Goal: Task Accomplishment & Management: Manage account settings

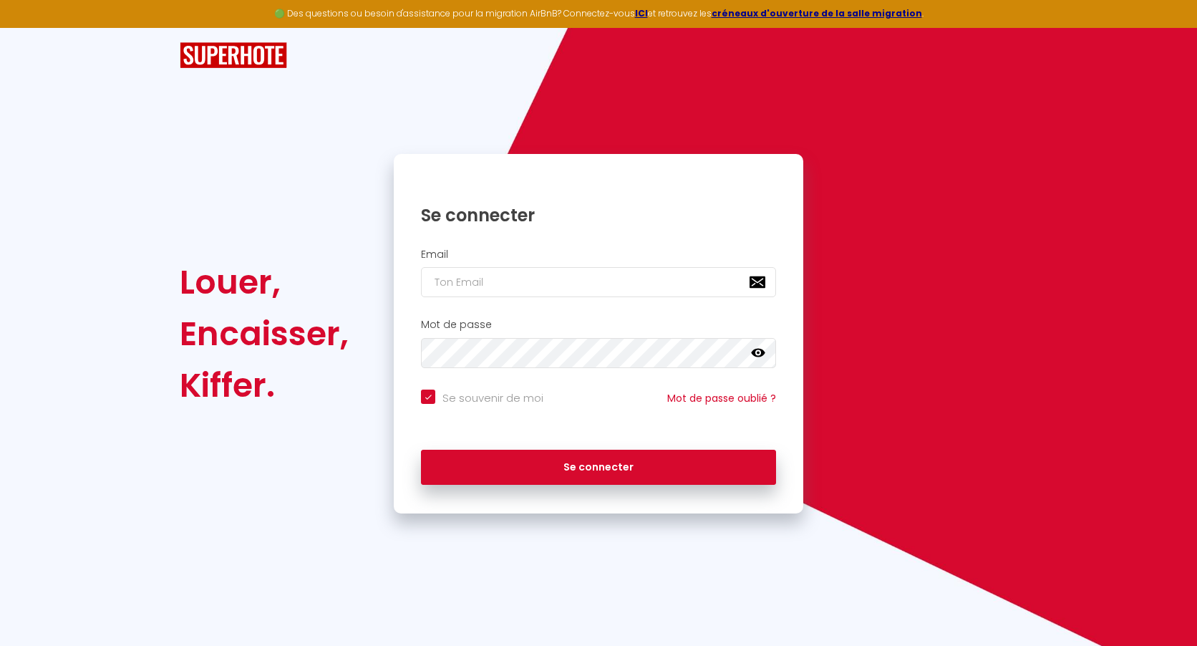
drag, startPoint x: 574, startPoint y: 314, endPoint x: 570, endPoint y: 285, distance: 29.6
click at [572, 314] on div "Mot de passe false" at bounding box center [599, 346] width 410 height 71
click at [569, 281] on input "email" at bounding box center [598, 282] width 355 height 30
type input "a"
checkbox input "true"
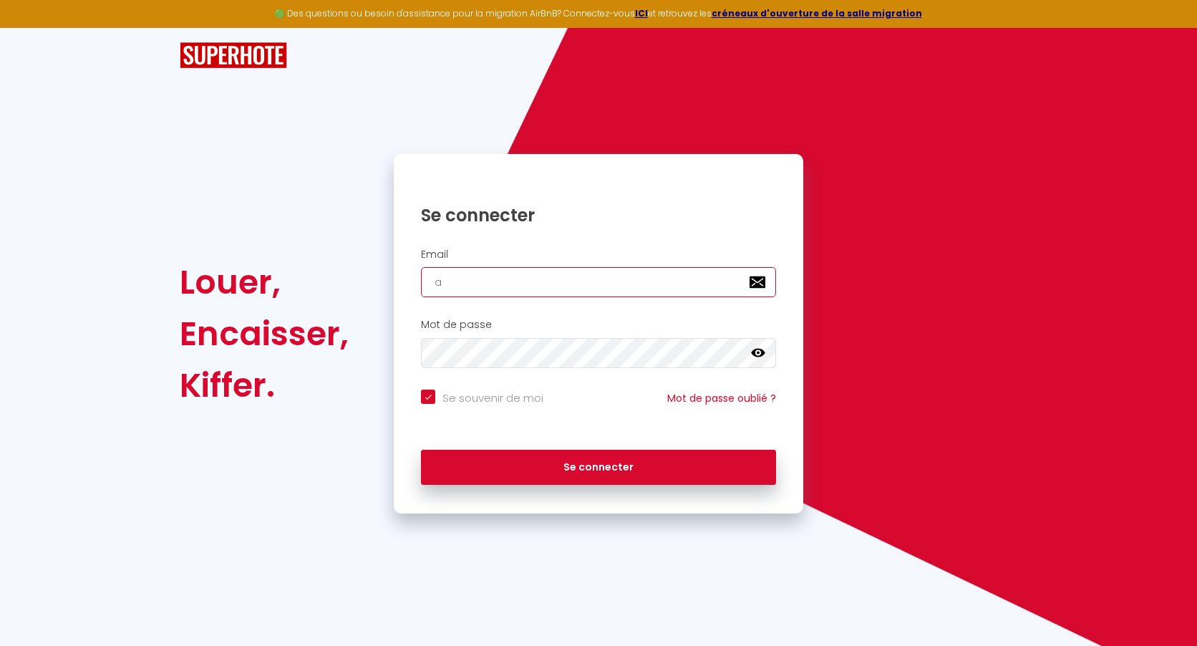
type input "ad"
checkbox input "true"
type input "ad."
checkbox input "true"
type input "ad.i"
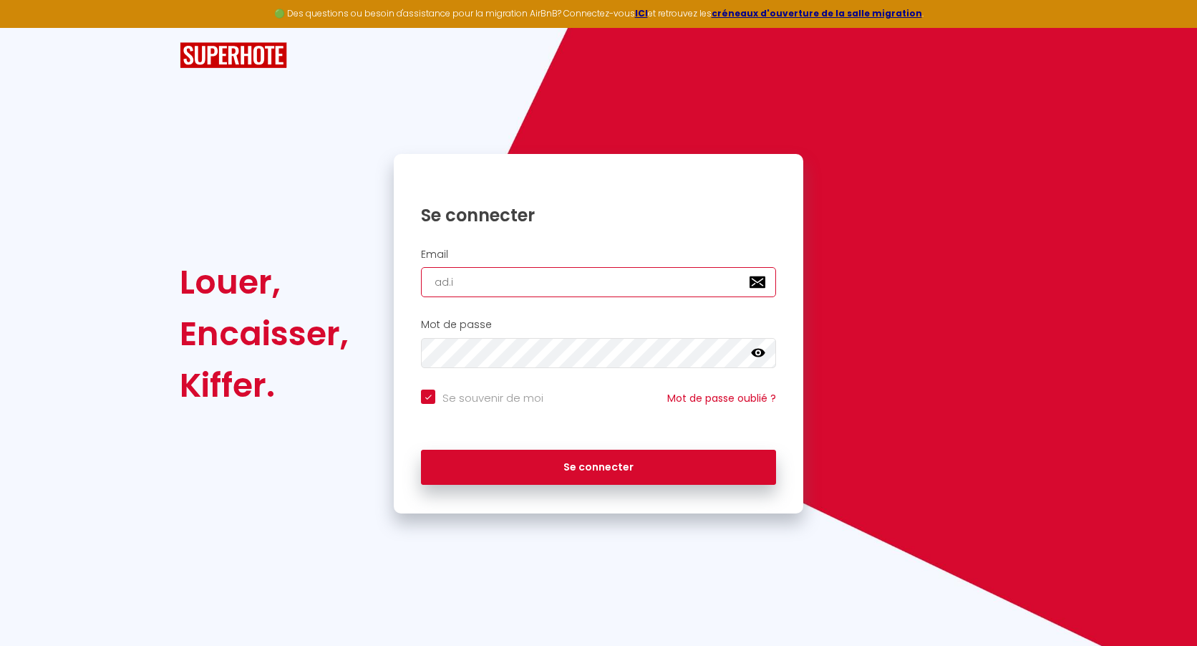
checkbox input "true"
type input "[DOMAIN_NAME]"
checkbox input "true"
type input "ad.imm"
checkbox input "true"
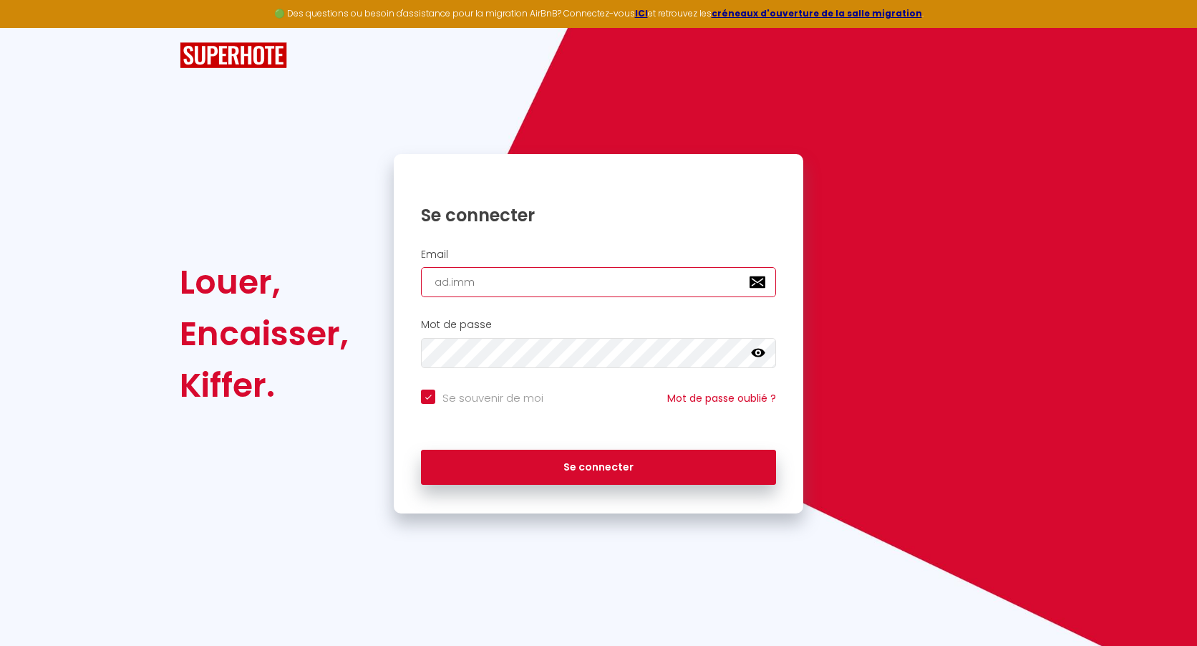
type input "[DOMAIN_NAME]"
checkbox input "true"
type input "ad.immo2"
checkbox input "true"
type input "ad.immo25"
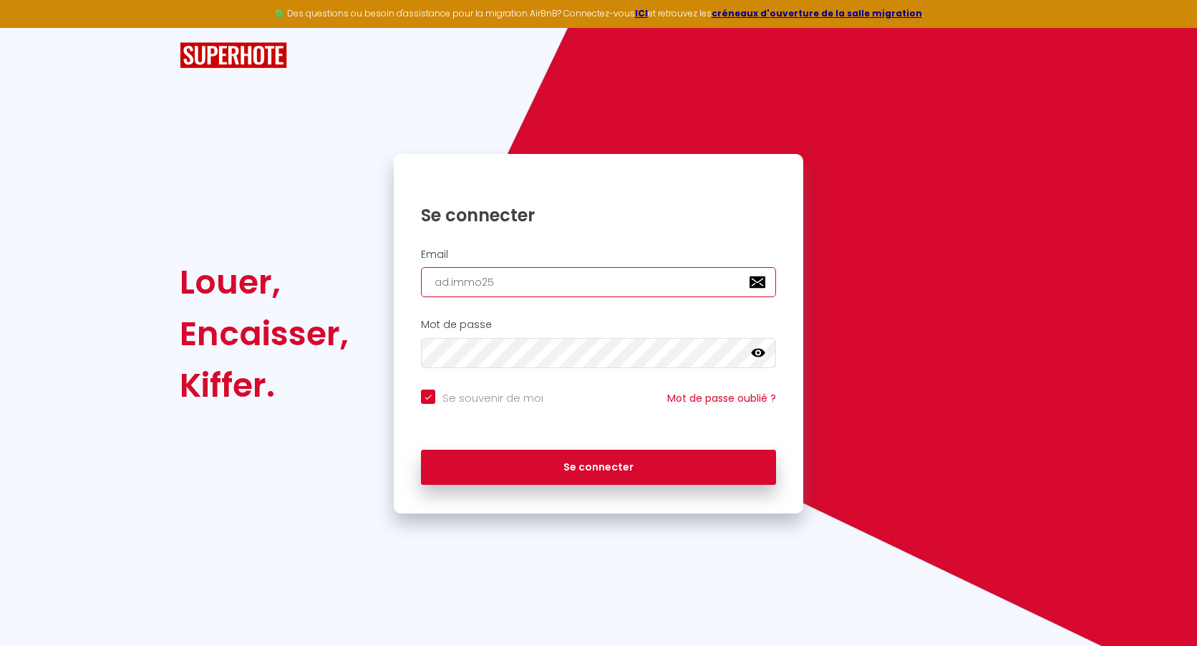
checkbox input "true"
type input "ad.immo25@"
checkbox input "true"
type input "ad.immo25@g"
checkbox input "true"
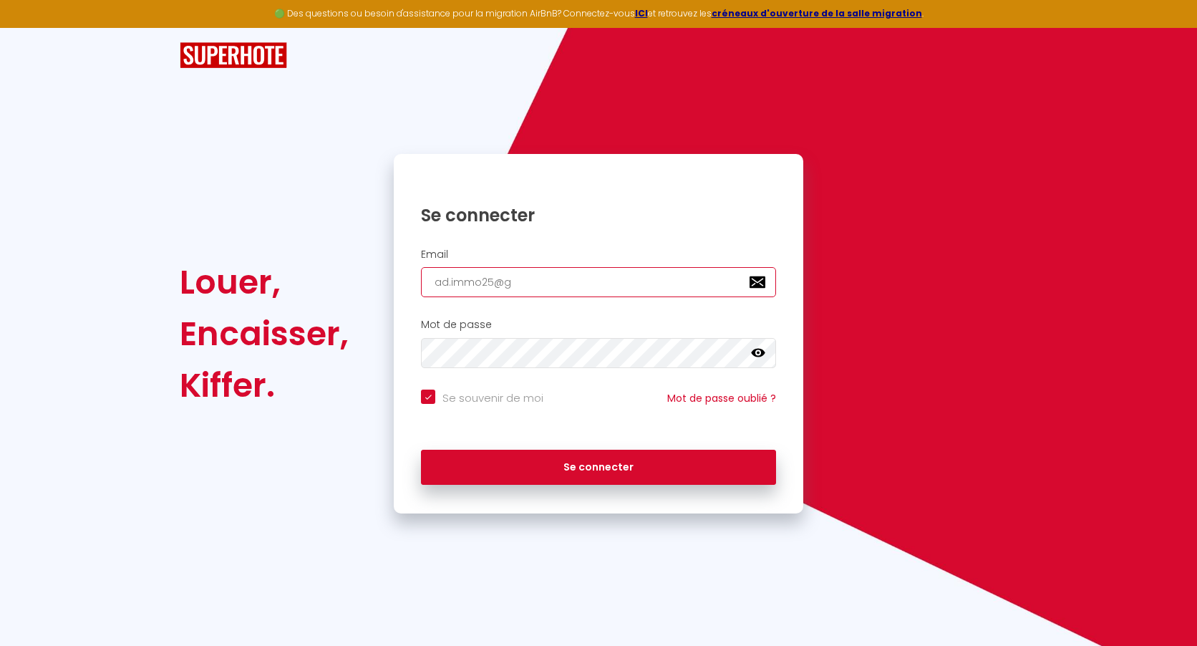
type input "ad.immo25@gm"
checkbox input "true"
type input "ad.immo25@gma"
checkbox input "true"
type input "ad.immo25@gmai"
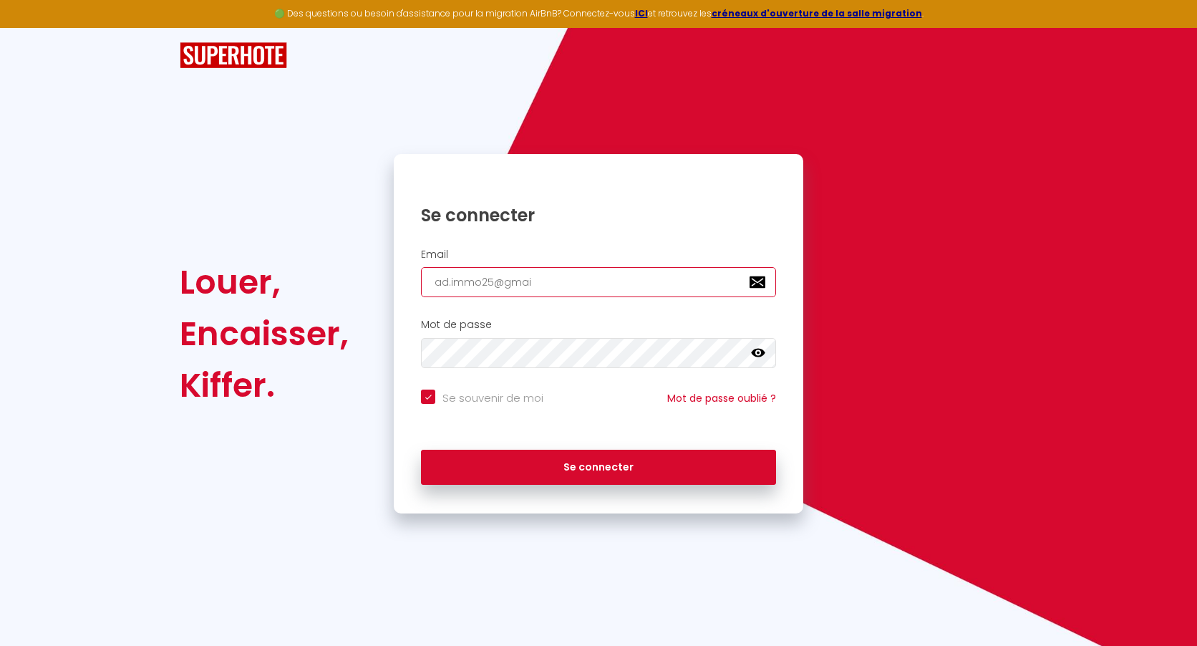
checkbox input "true"
type input "[EMAIL_ADDRESS]"
checkbox input "true"
type input "[EMAIL_ADDRESS]."
checkbox input "true"
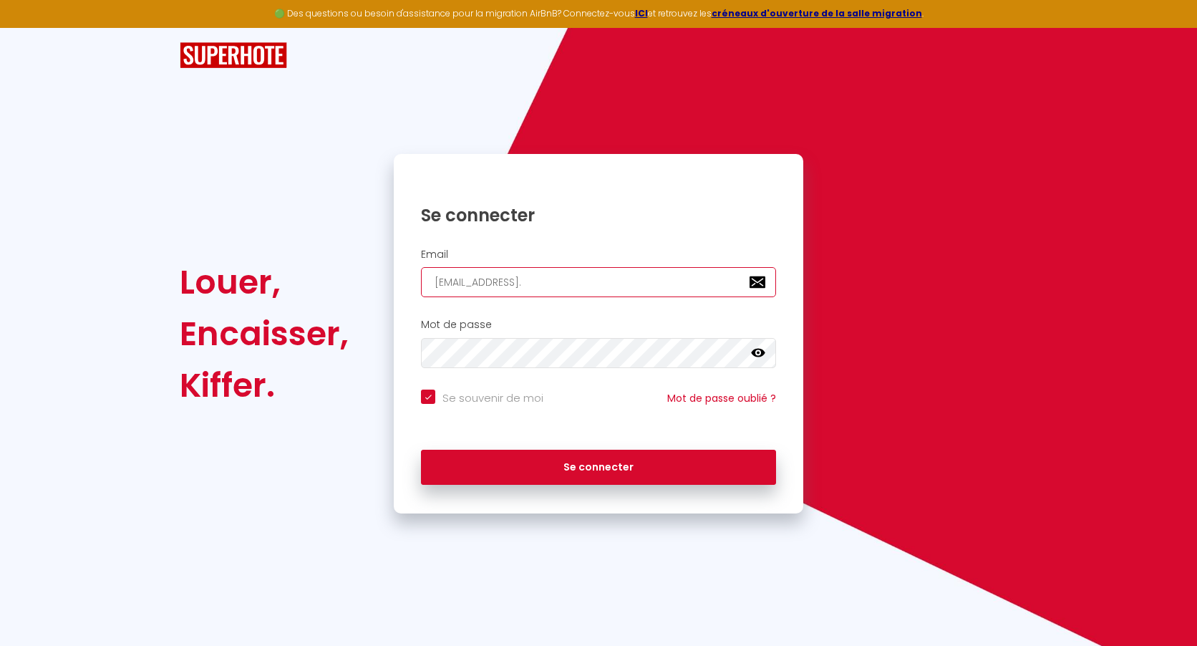
type input "ad.immo25@gmail.c"
checkbox input "true"
type input "[EMAIL_ADDRESS][DOMAIN_NAME]"
checkbox input "true"
type input "[EMAIL_ADDRESS][DOMAIN_NAME]"
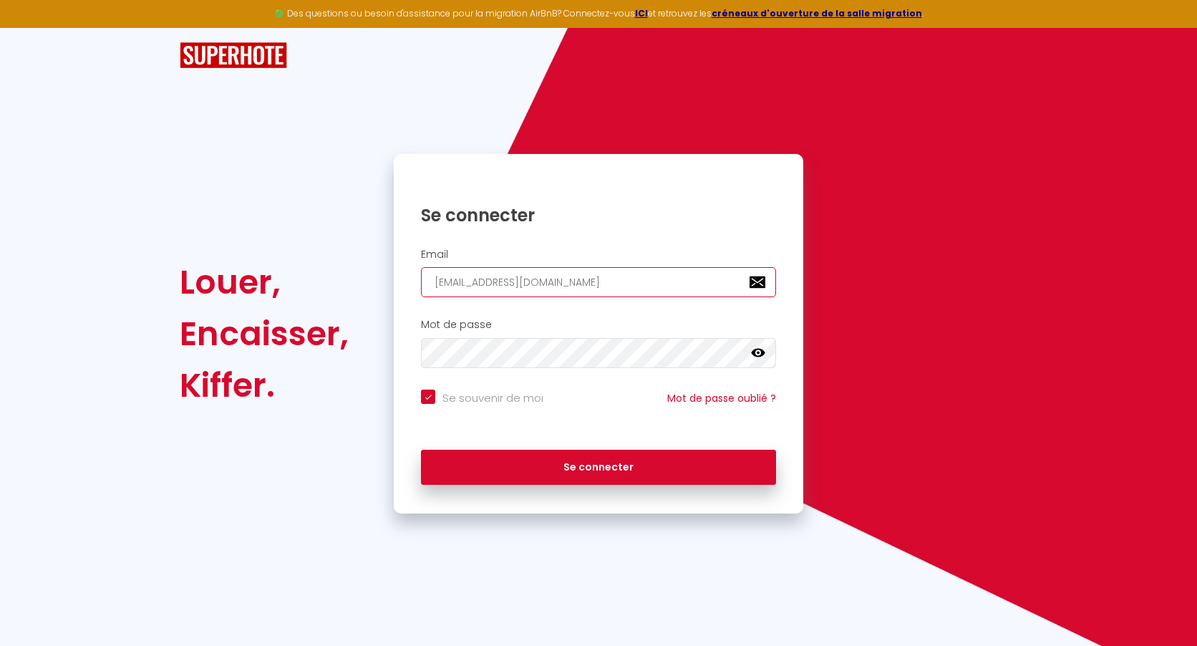
checkbox input "true"
type input "[EMAIL_ADDRESS][DOMAIN_NAME]"
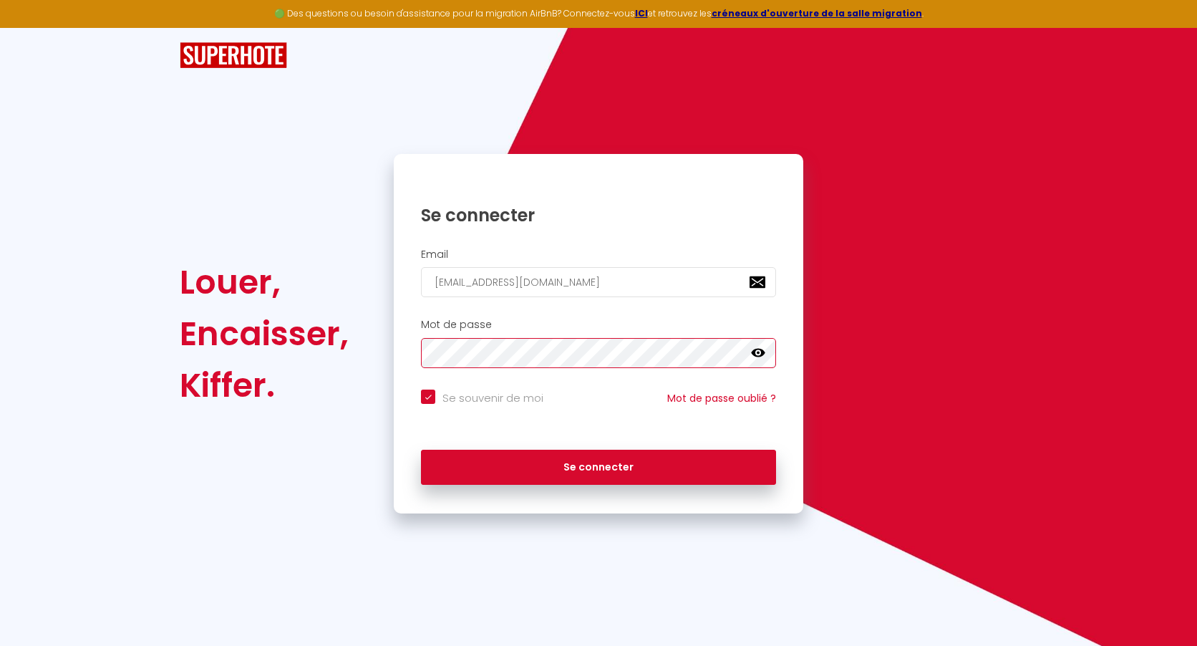
click at [421, 450] on button "Se connecter" at bounding box center [598, 468] width 355 height 36
checkbox input "true"
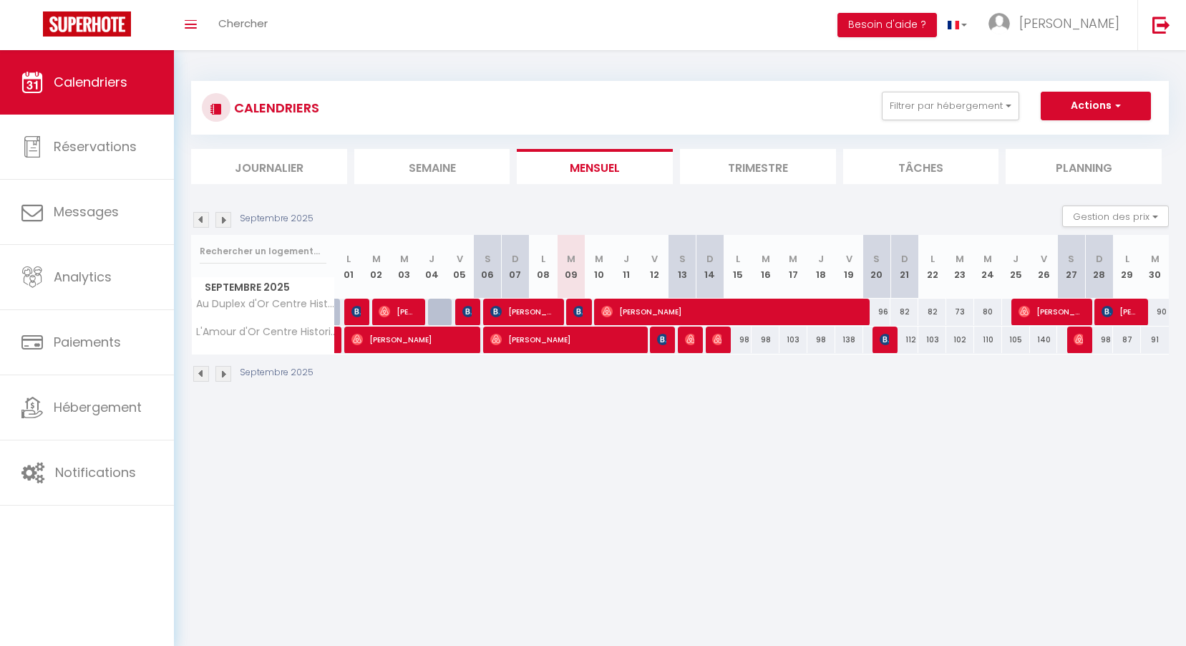
click at [765, 169] on li "Trimestre" at bounding box center [758, 166] width 156 height 35
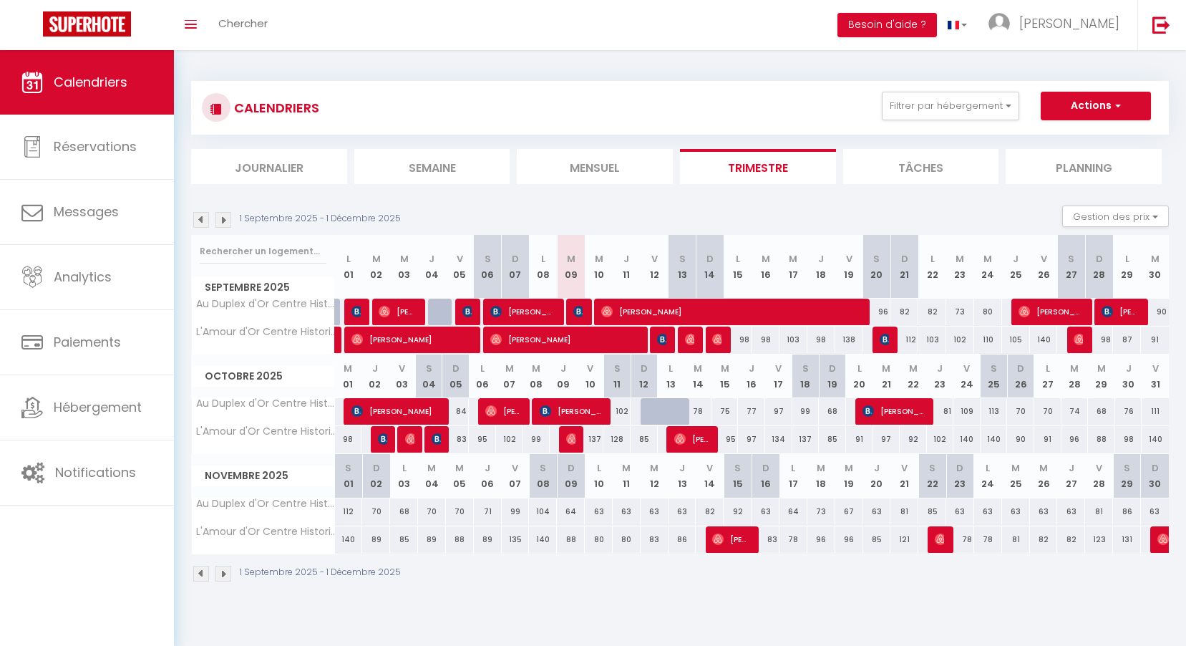
click at [700, 411] on div "78" at bounding box center [697, 411] width 27 height 26
type input "78"
select select "1"
type input "[DATE]"
type input "Mer 15 Octobre 2025"
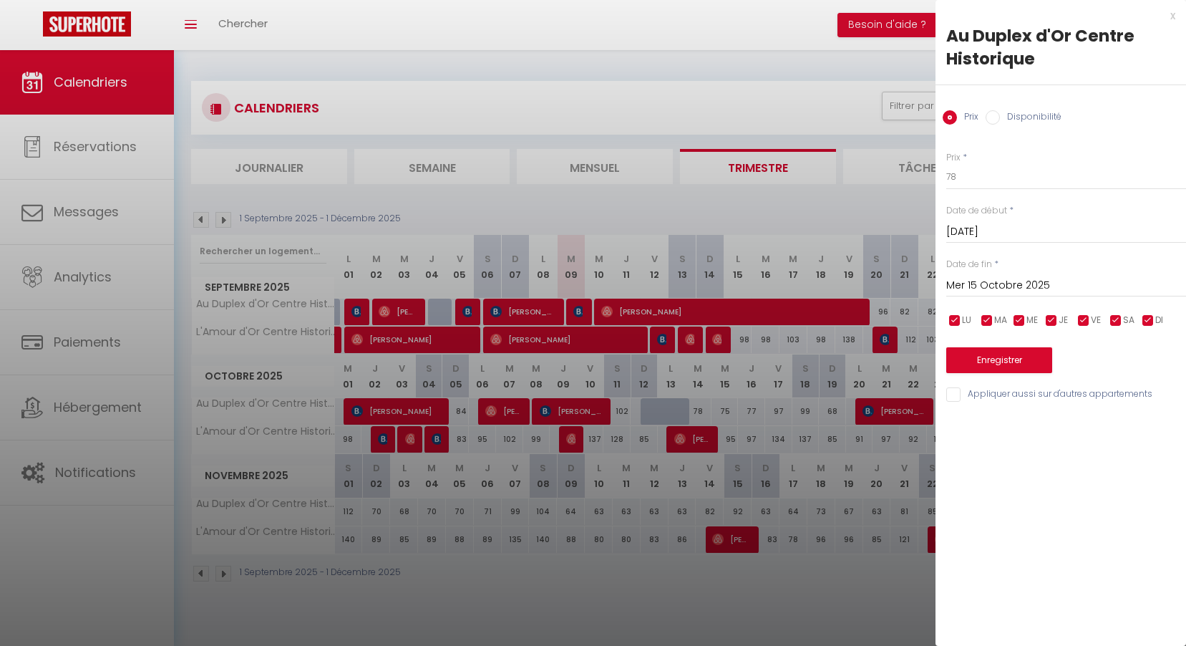
click at [1017, 117] on label "Disponibilité" at bounding box center [1031, 118] width 62 height 16
click at [1000, 117] on input "Disponibilité" at bounding box center [993, 117] width 14 height 14
radio input "true"
radio input "false"
click at [997, 173] on select "Disponible Indisponible" at bounding box center [1067, 177] width 240 height 27
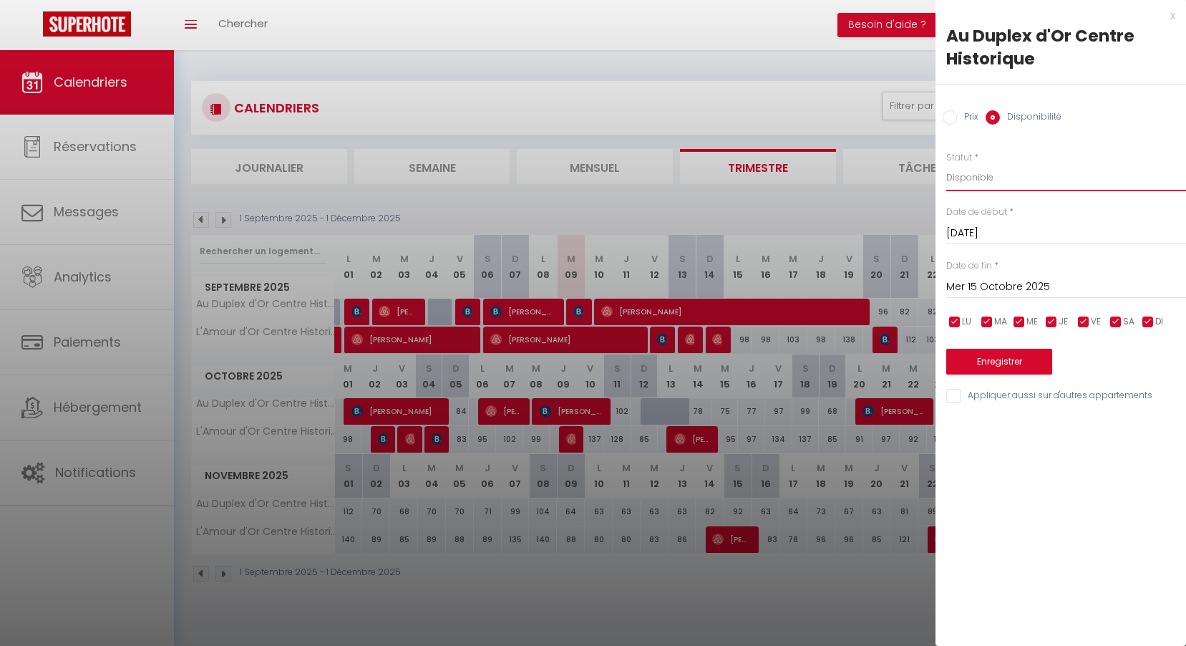
select select "0"
click at [947, 164] on select "Disponible Indisponible" at bounding box center [1067, 177] width 240 height 27
click at [992, 352] on button "Enregistrer" at bounding box center [1000, 362] width 106 height 26
